Goal: Task Accomplishment & Management: Use online tool/utility

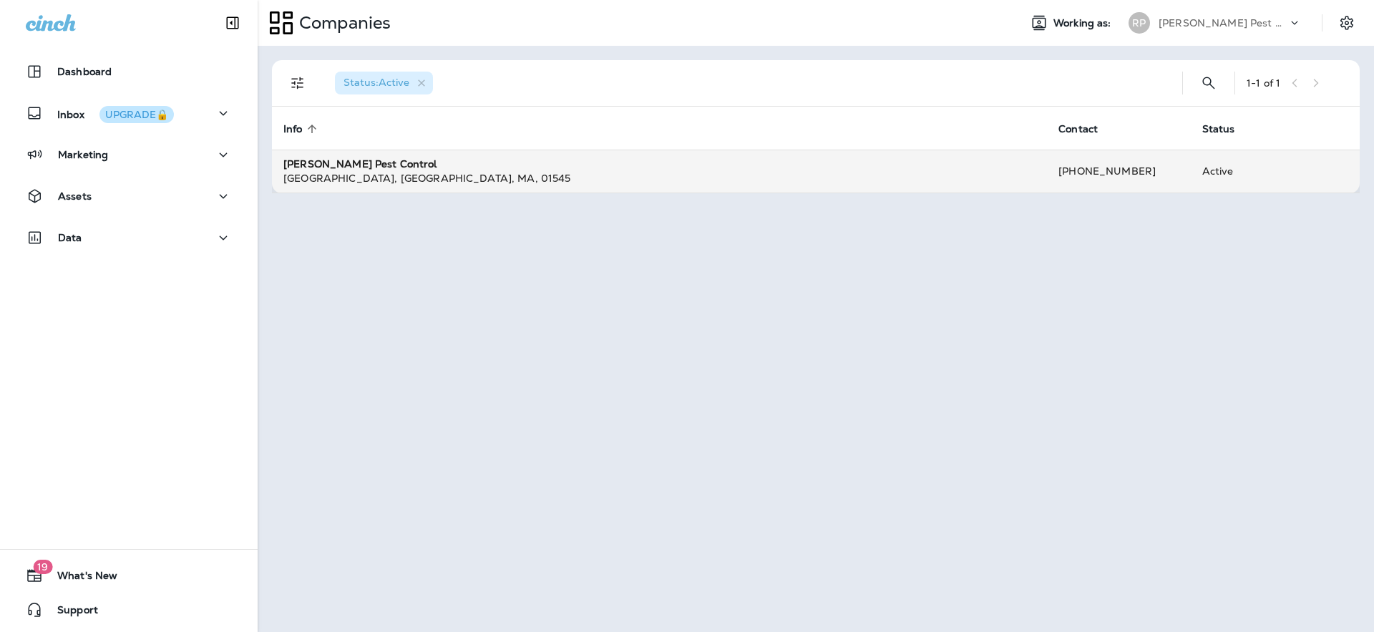
click at [355, 170] on strong "[PERSON_NAME] Pest Control" at bounding box center [360, 163] width 154 height 13
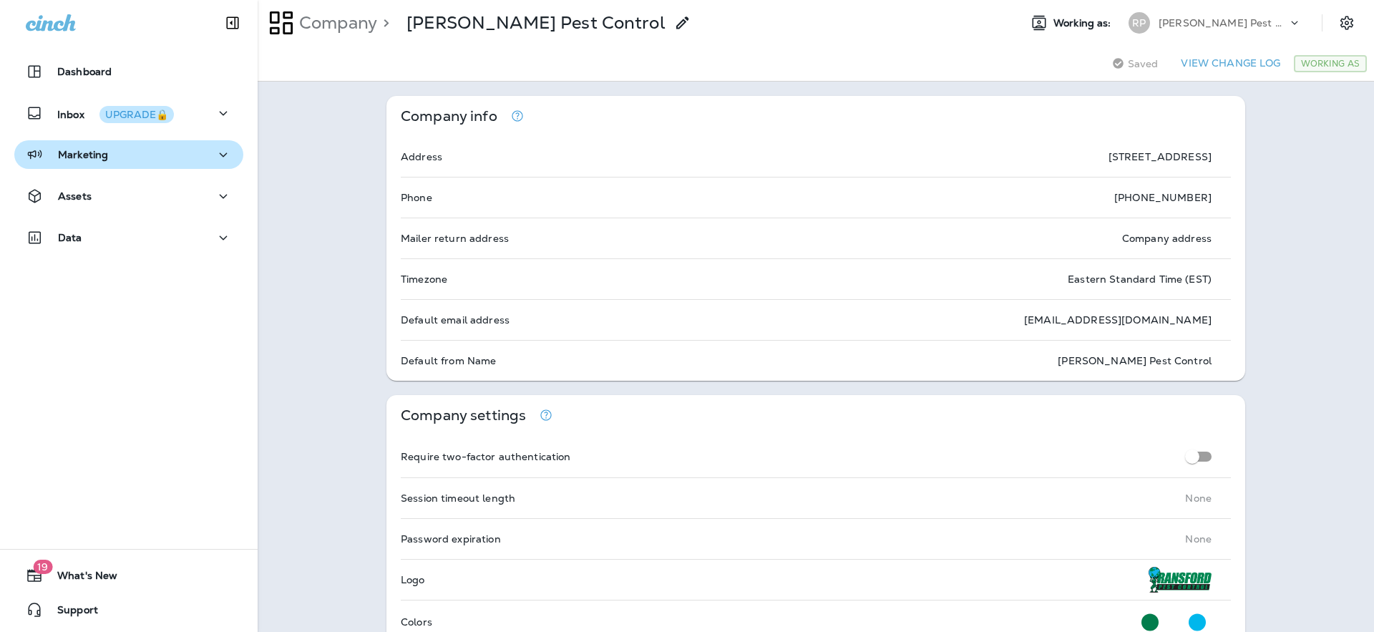
click at [69, 163] on div "Marketing" at bounding box center [67, 155] width 82 height 18
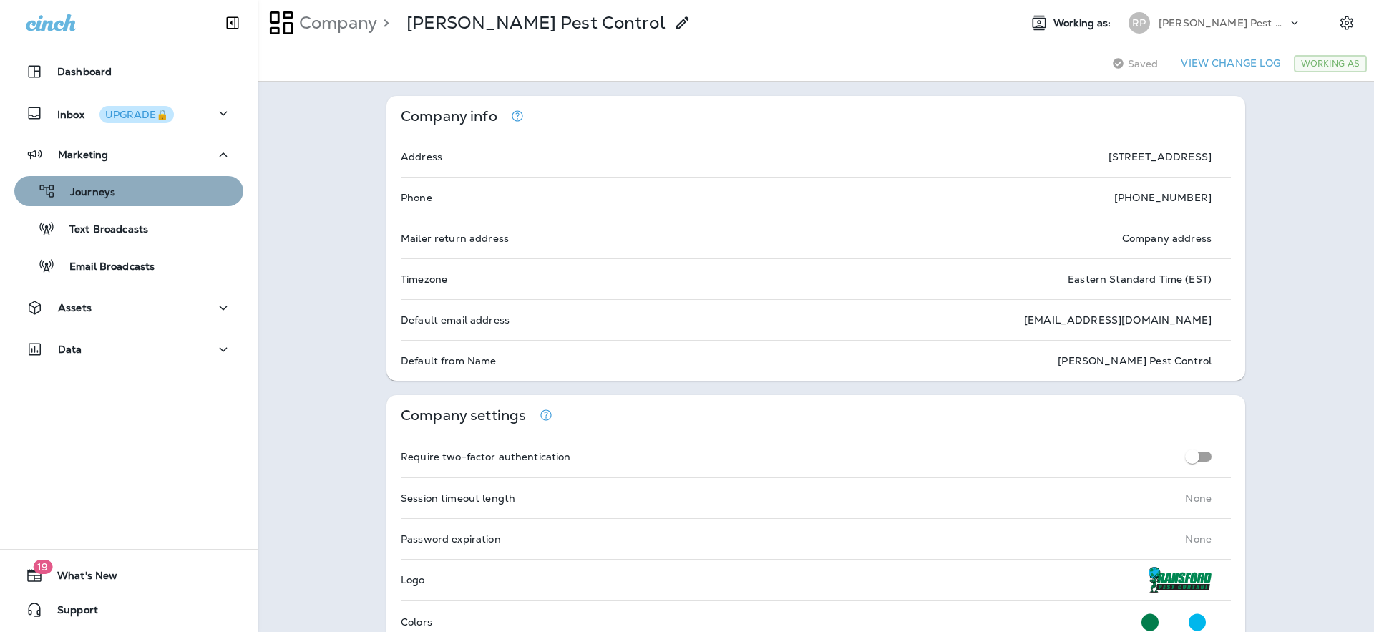
click at [127, 195] on div "Journeys" at bounding box center [129, 190] width 218 height 21
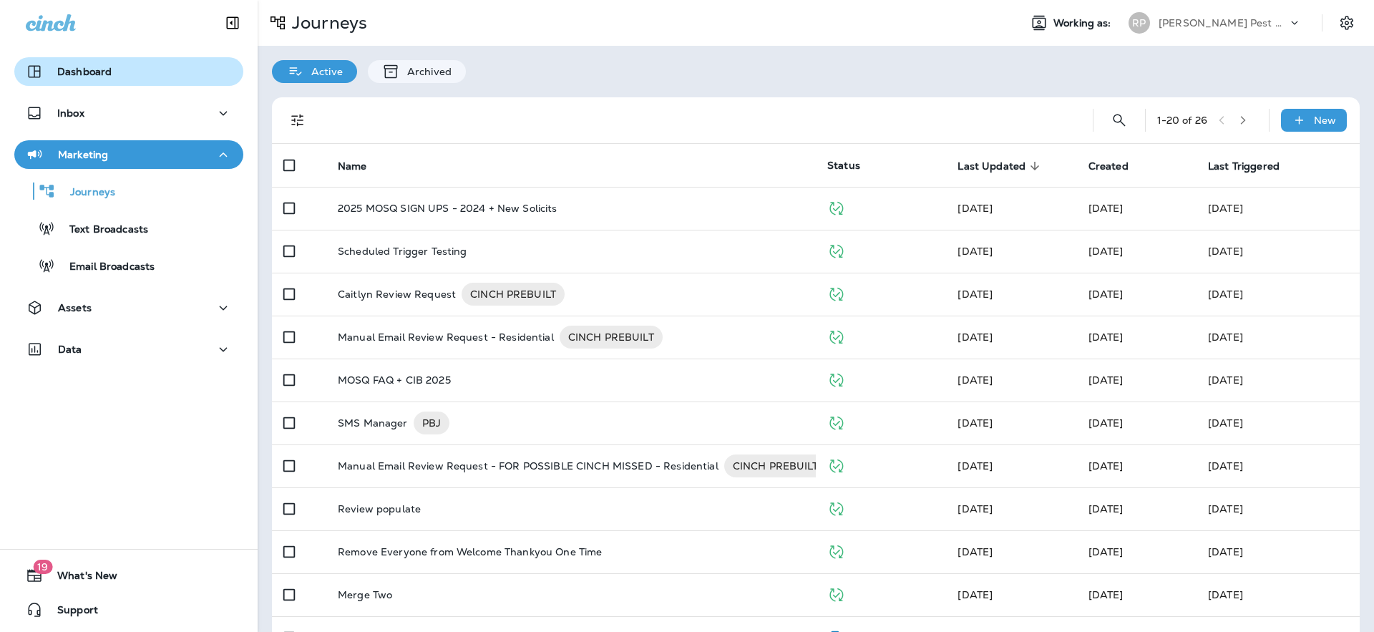
click at [104, 67] on p "Dashboard" at bounding box center [84, 71] width 54 height 11
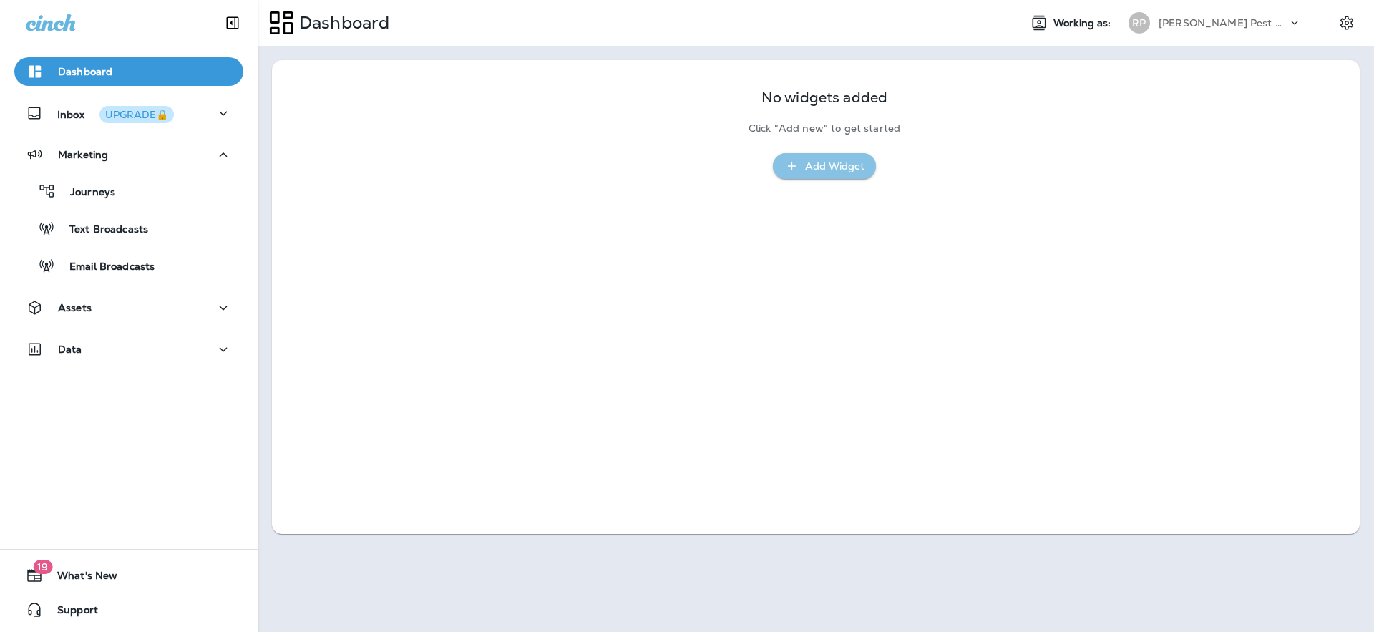
click at [822, 167] on div "Add Widget" at bounding box center [834, 166] width 59 height 18
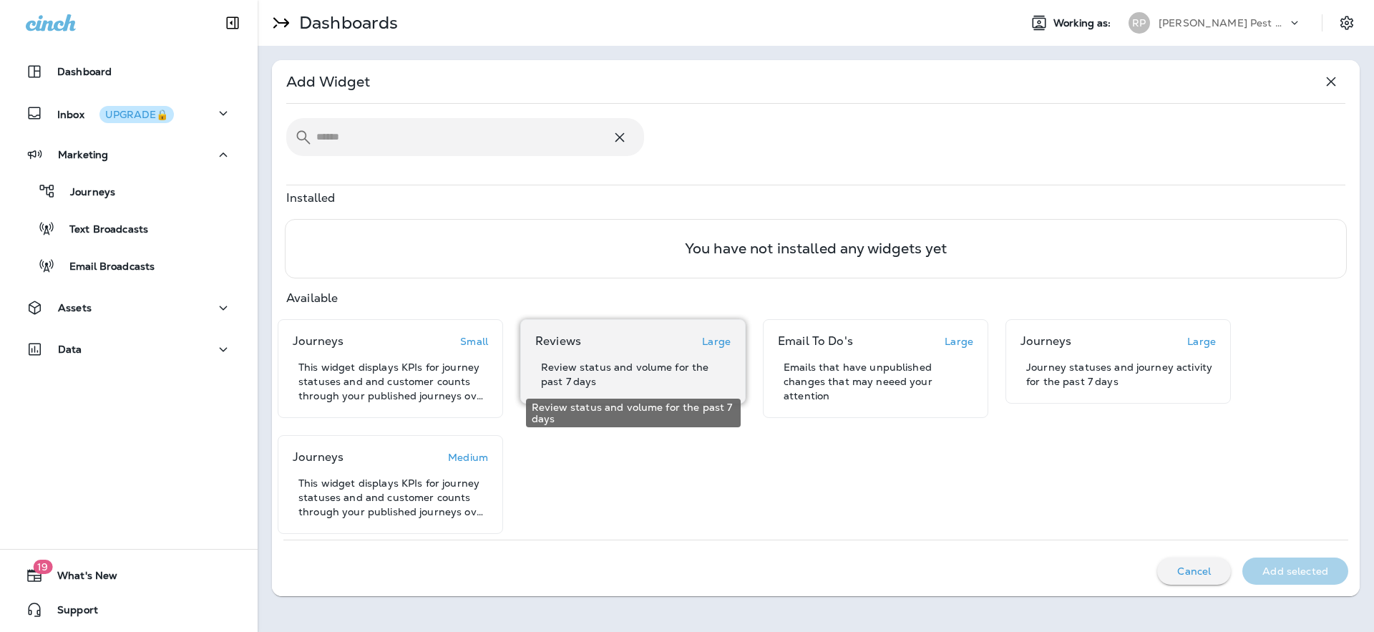
click at [649, 364] on p "Review status and volume for the past 7 days" at bounding box center [636, 374] width 190 height 29
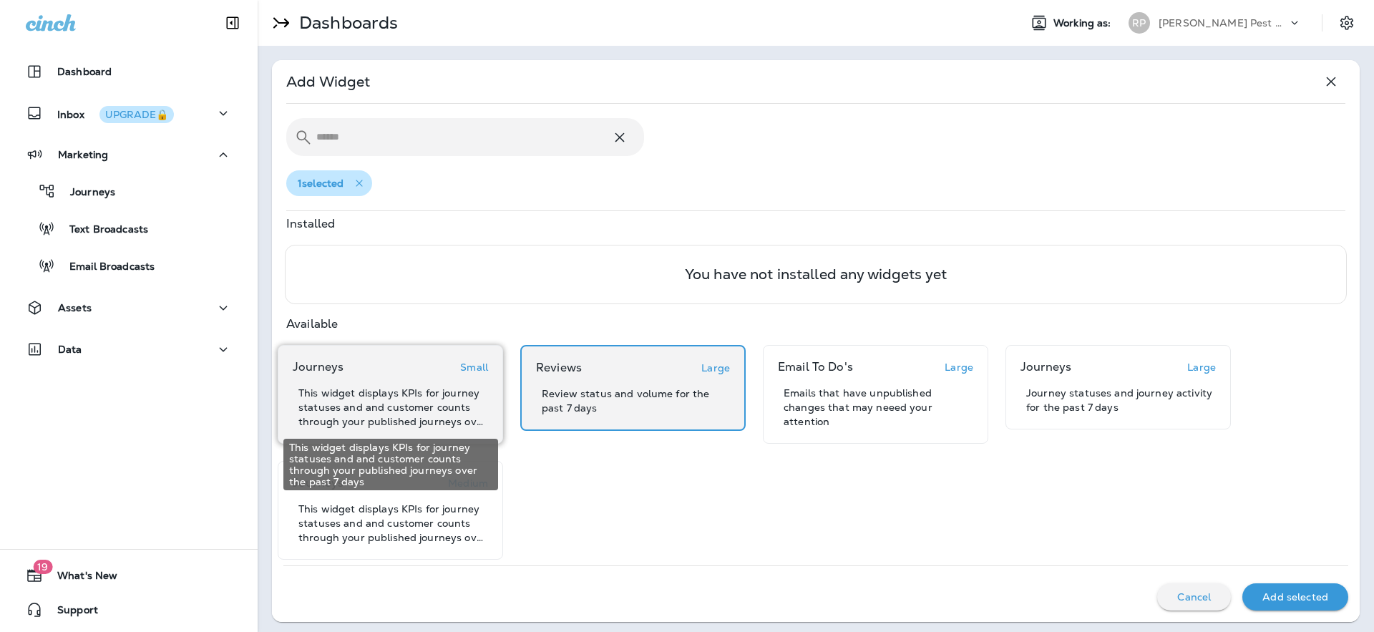
click at [417, 412] on p "This widget displays KPIs for journey statuses and and customer counts through …" at bounding box center [393, 407] width 190 height 43
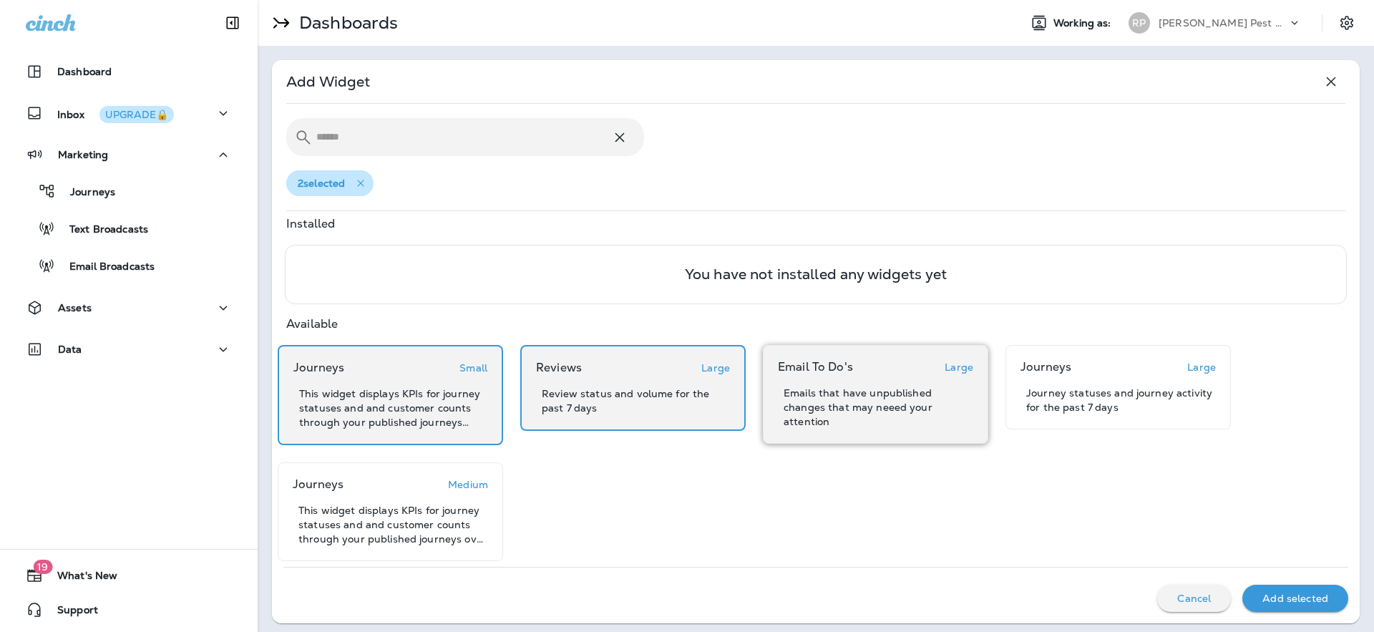
click at [910, 415] on div "Email To Do's Large Emails that have unpublished changes that may neeed your at…" at bounding box center [875, 394] width 225 height 99
click at [1292, 593] on p "Add selected" at bounding box center [1295, 598] width 66 height 11
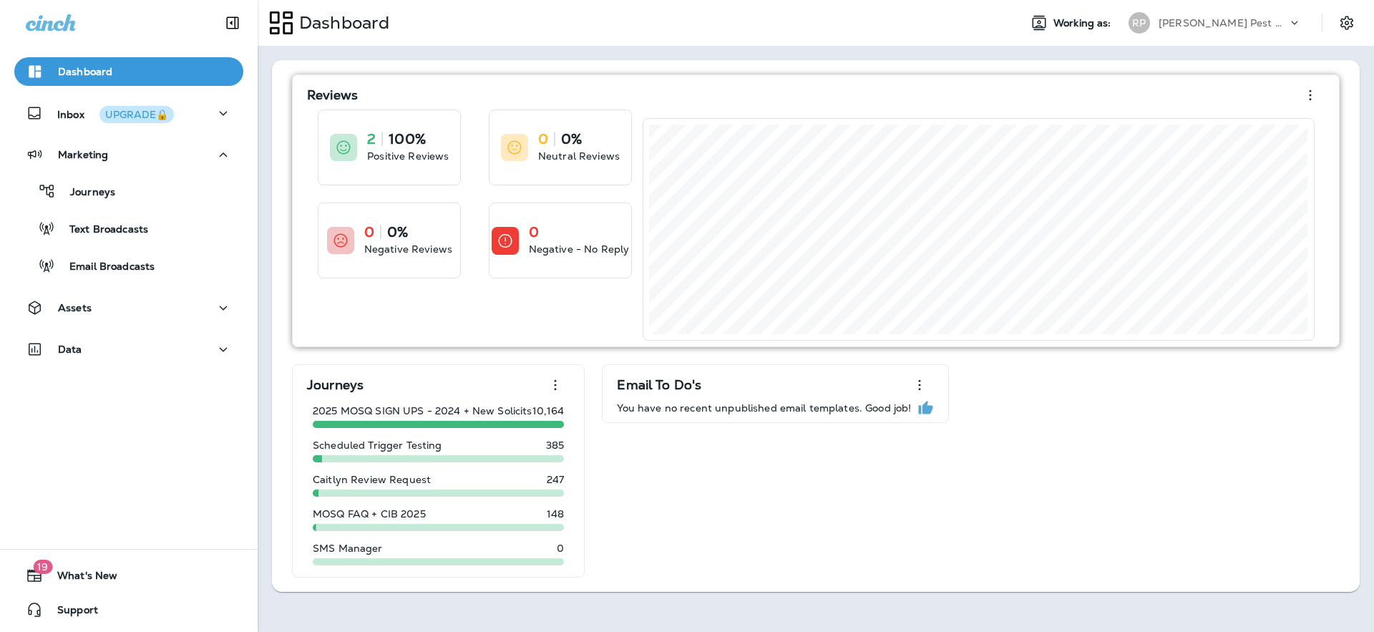
click at [1307, 94] on icon "button" at bounding box center [1310, 95] width 17 height 17
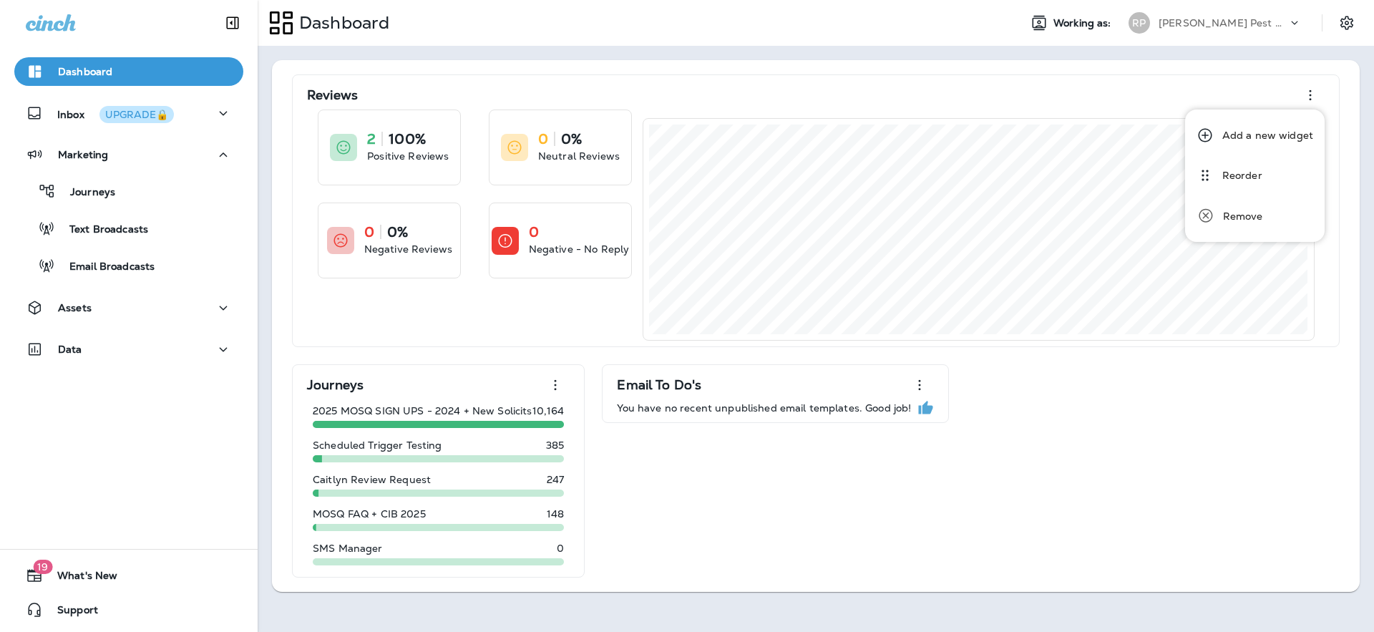
drag, startPoint x: 1116, startPoint y: 379, endPoint x: 1106, endPoint y: 385, distance: 11.5
click at [1116, 379] on div "Reviews 2 100% Positive Reviews 0 0% Neutral Reviews 0 0% Negative Reviews 0 Ne…" at bounding box center [815, 325] width 1059 height 503
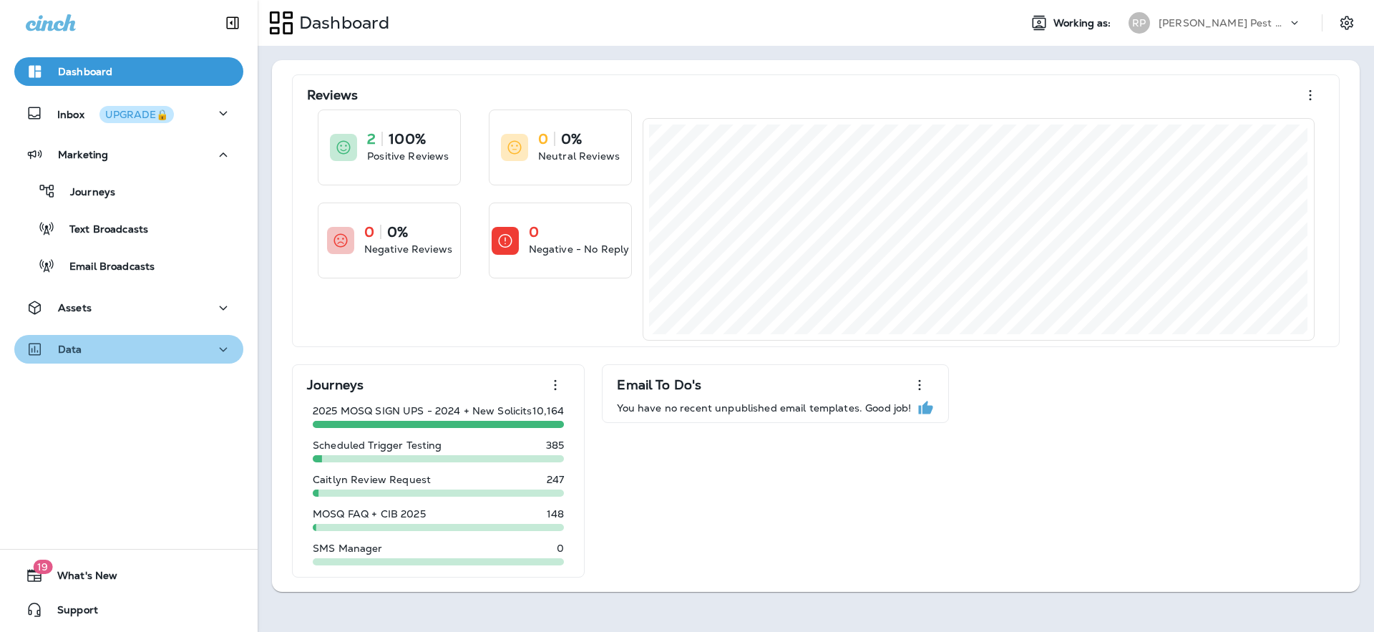
click at [109, 351] on div "Data" at bounding box center [129, 350] width 206 height 18
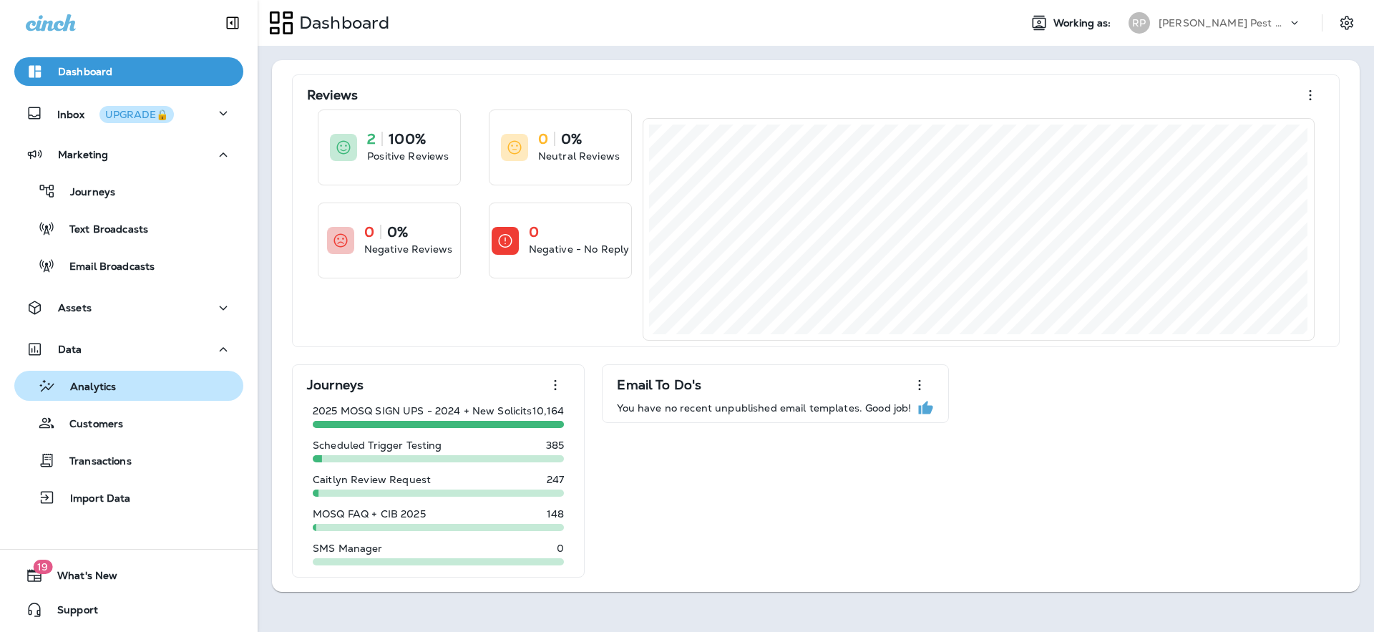
click at [107, 392] on p "Analytics" at bounding box center [86, 388] width 60 height 14
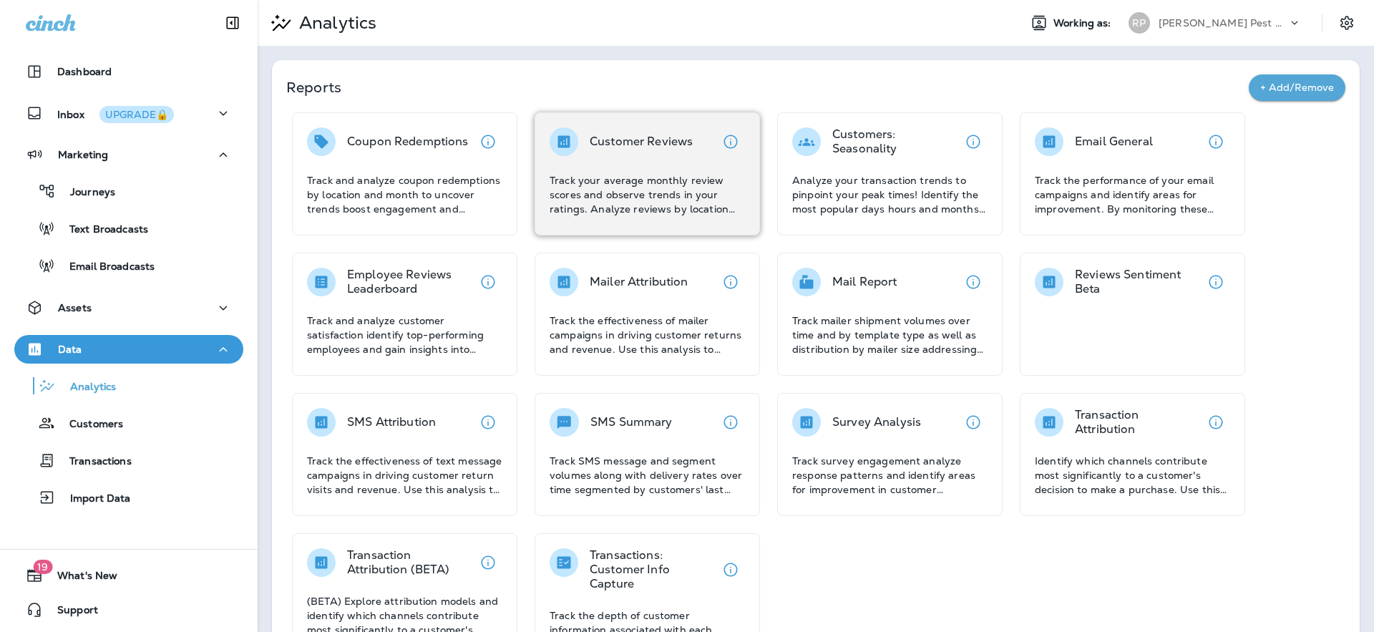
click at [578, 185] on p "Track your average monthly review scores and observe trends in your ratings. An…" at bounding box center [647, 194] width 195 height 43
